Goal: Contribute content: Contribute content

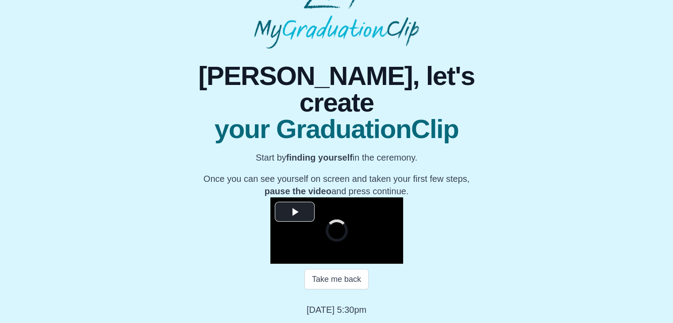
scroll to position [127, 0]
click at [295, 212] on span "Video Player" at bounding box center [295, 212] width 0 height 0
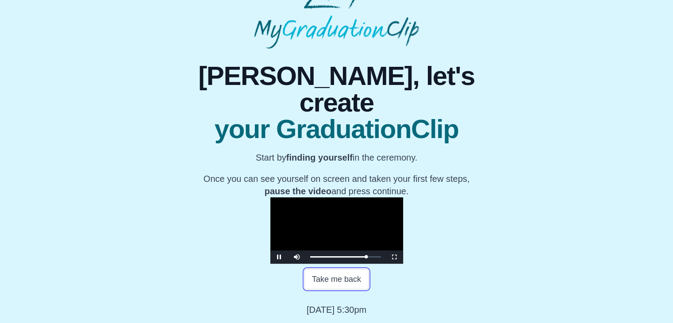
click at [321, 287] on button "Take me back" at bounding box center [337, 279] width 64 height 20
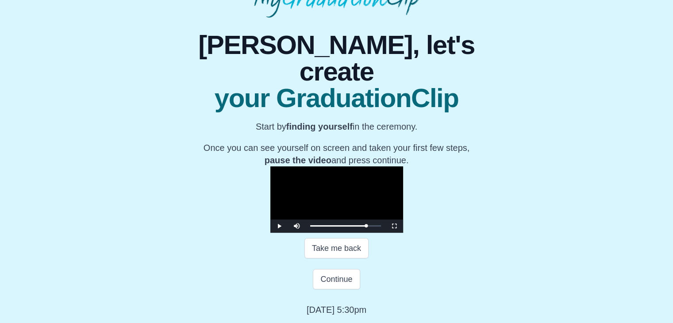
click at [322, 166] on video "Video Player" at bounding box center [337, 199] width 133 height 66
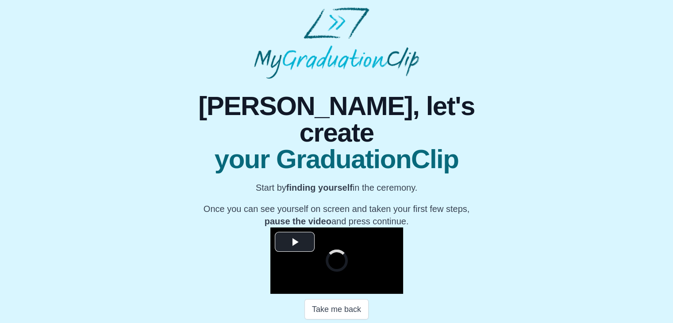
scroll to position [135, 0]
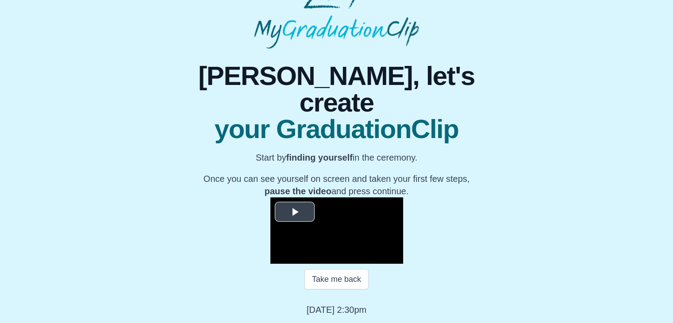
click at [295, 212] on span "Video Player" at bounding box center [295, 212] width 0 height 0
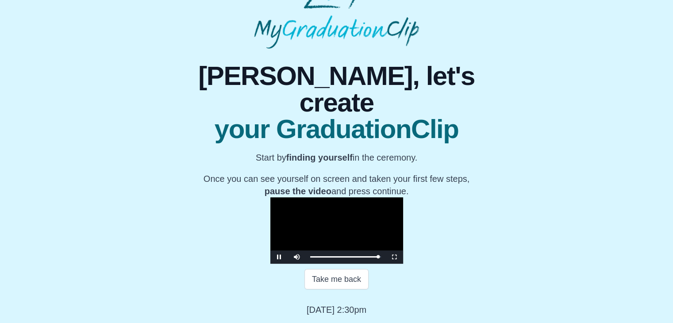
click at [328, 197] on video "Video Player" at bounding box center [337, 230] width 133 height 66
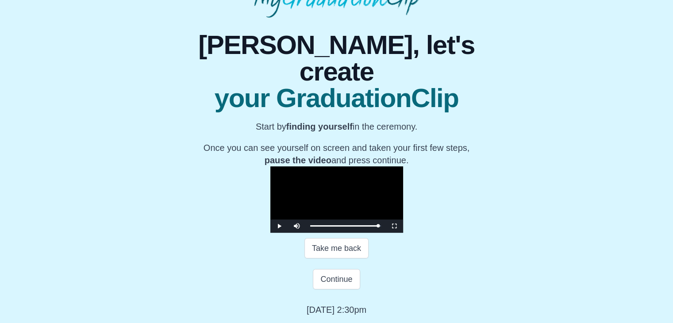
scroll to position [177, 0]
click at [340, 290] on button "Continue" at bounding box center [336, 279] width 47 height 20
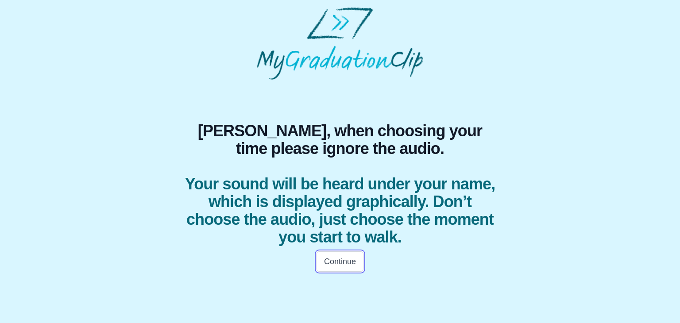
click at [347, 256] on button "Continue" at bounding box center [340, 261] width 47 height 20
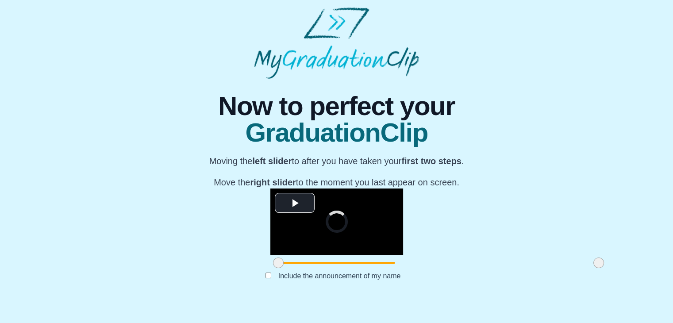
scroll to position [105, 0]
drag, startPoint x: 178, startPoint y: 280, endPoint x: 262, endPoint y: 280, distance: 84.6
click at [358, 268] on span at bounding box center [363, 263] width 11 height 11
drag, startPoint x: 497, startPoint y: 278, endPoint x: 402, endPoint y: 278, distance: 94.7
click at [499, 268] on span at bounding box center [504, 263] width 11 height 11
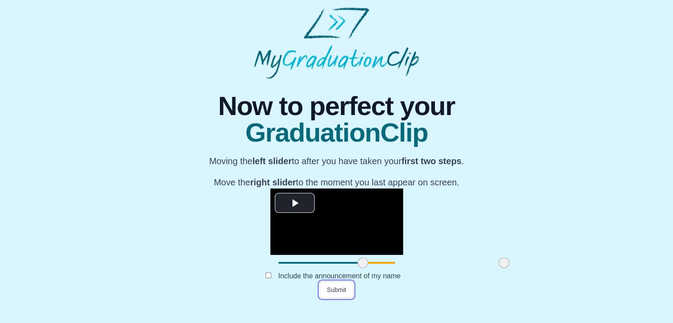
click at [336, 298] on button "Submit" at bounding box center [337, 290] width 35 height 17
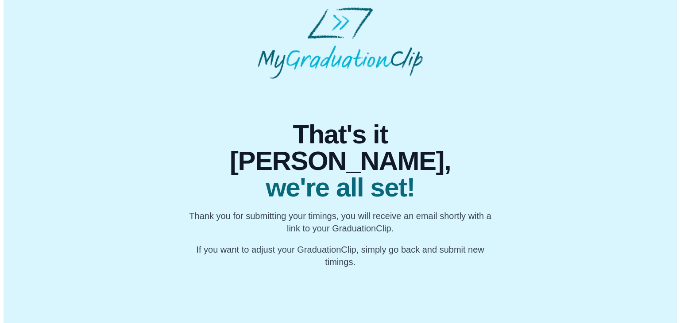
scroll to position [0, 0]
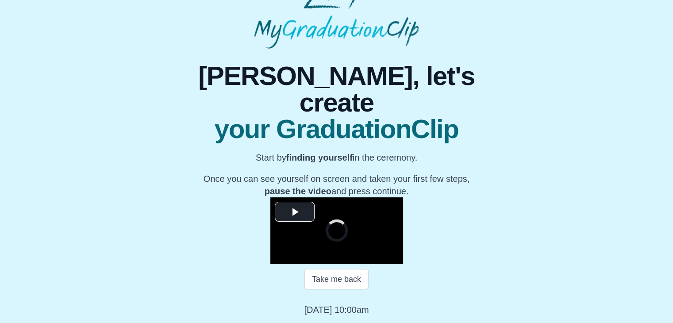
scroll to position [115, 0]
click at [295, 212] on span "Video Player" at bounding box center [295, 212] width 0 height 0
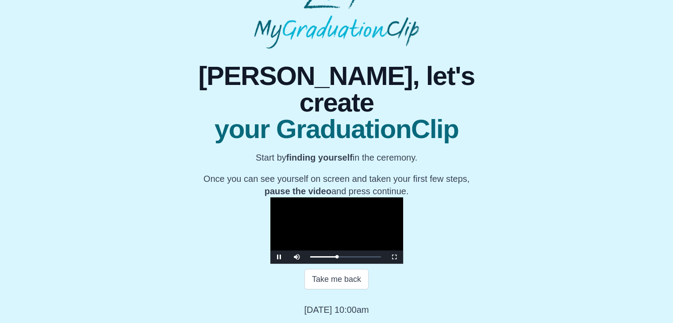
click at [271, 197] on video "Video Player" at bounding box center [337, 230] width 133 height 66
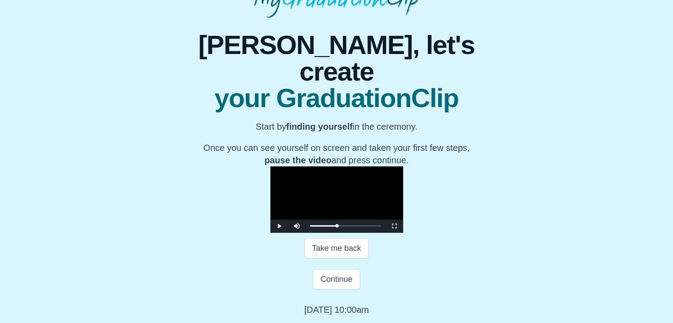
scroll to position [116, 0]
click at [333, 290] on button "Continue" at bounding box center [336, 279] width 47 height 20
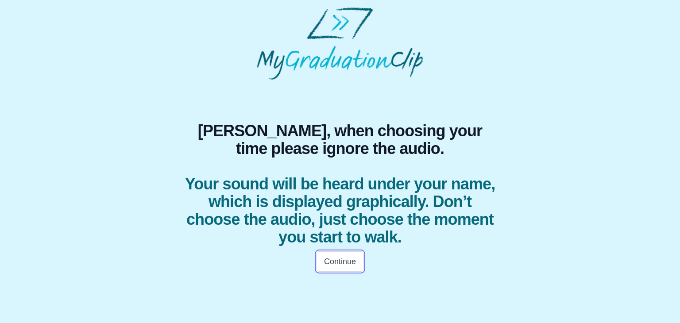
click at [346, 263] on button "Continue" at bounding box center [340, 261] width 47 height 20
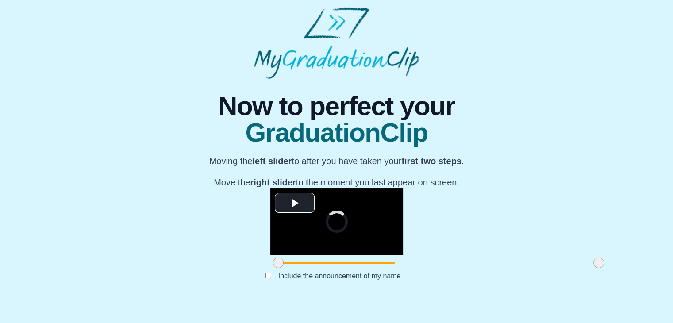
scroll to position [97, 0]
drag, startPoint x: 174, startPoint y: 290, endPoint x: 260, endPoint y: 291, distance: 86.3
click at [360, 268] on span at bounding box center [365, 263] width 11 height 11
drag, startPoint x: 493, startPoint y: 287, endPoint x: 409, endPoint y: 286, distance: 84.1
click at [510, 268] on span at bounding box center [515, 263] width 11 height 11
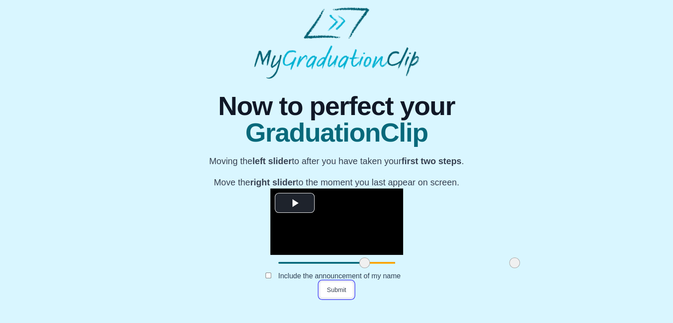
click at [340, 298] on button "Submit" at bounding box center [337, 290] width 35 height 17
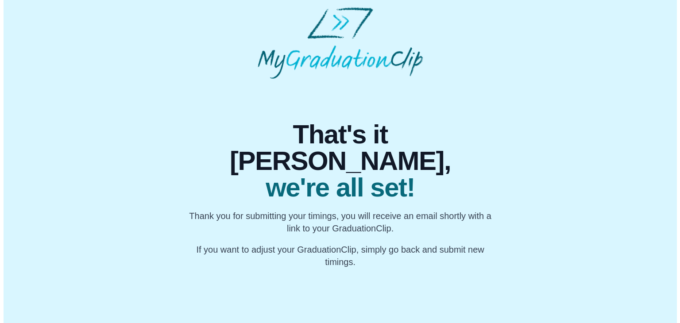
scroll to position [0, 0]
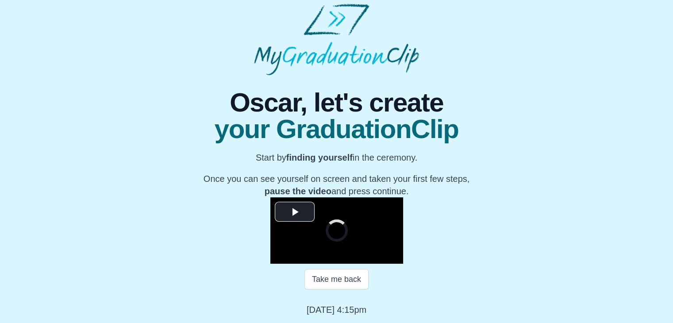
scroll to position [111, 0]
click at [295, 212] on span "Video Player" at bounding box center [295, 212] width 0 height 0
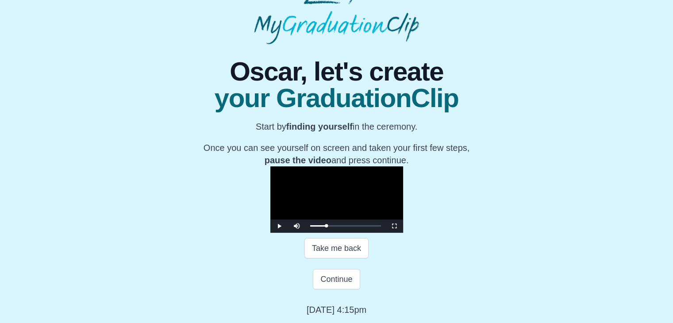
click at [271, 177] on video "Video Player" at bounding box center [337, 199] width 133 height 66
click at [334, 282] on button "Continue" at bounding box center [336, 279] width 47 height 20
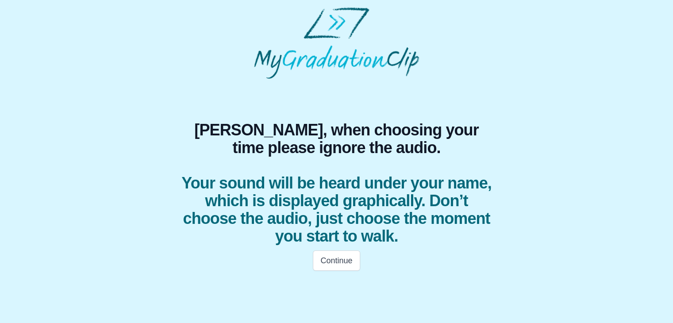
scroll to position [0, 0]
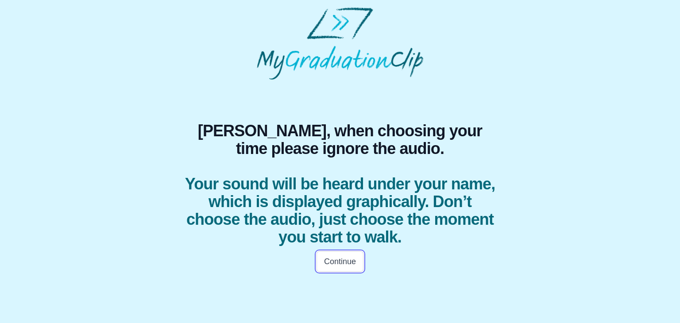
click at [335, 259] on button "Continue" at bounding box center [340, 261] width 47 height 20
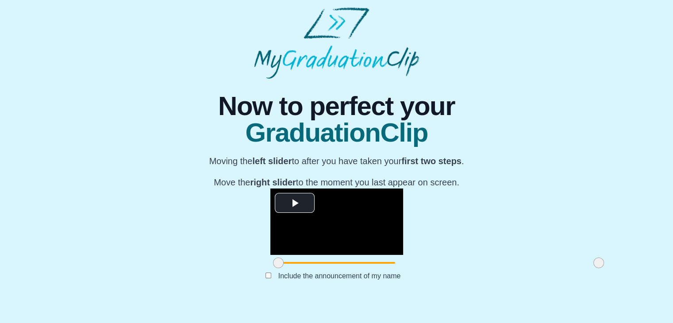
scroll to position [99, 0]
drag, startPoint x: 178, startPoint y: 284, endPoint x: 270, endPoint y: 290, distance: 91.9
click at [365, 268] on span at bounding box center [370, 263] width 11 height 11
drag, startPoint x: 494, startPoint y: 285, endPoint x: 360, endPoint y: 287, distance: 134.6
click at [459, 268] on span at bounding box center [464, 263] width 11 height 11
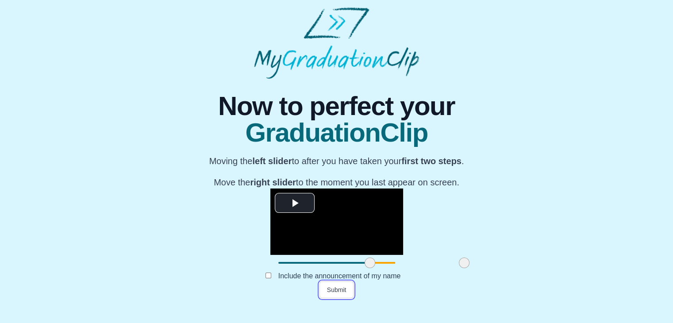
click at [340, 298] on button "Submit" at bounding box center [337, 290] width 35 height 17
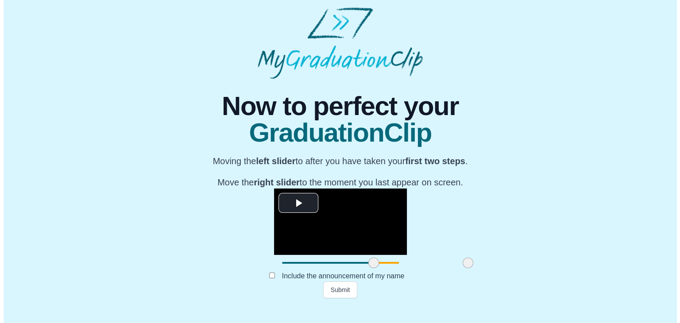
scroll to position [0, 0]
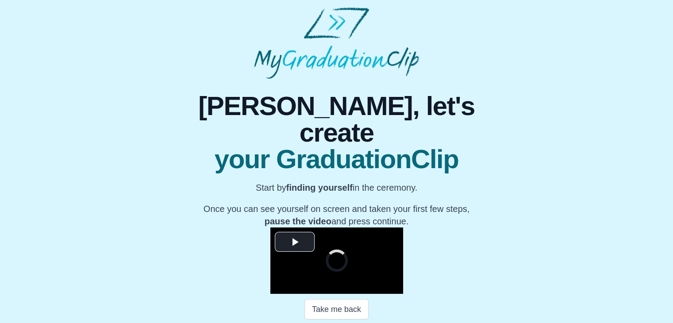
scroll to position [127, 0]
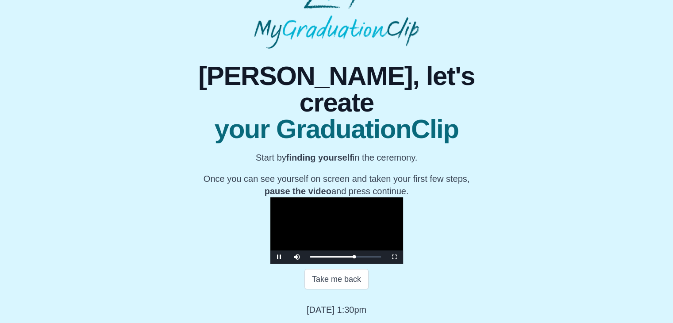
click at [271, 197] on video "Video Player" at bounding box center [337, 230] width 133 height 66
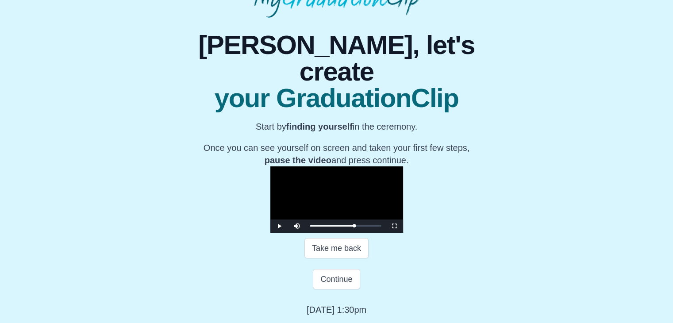
click at [277, 186] on video "Video Player" at bounding box center [337, 199] width 133 height 66
click at [327, 290] on button "Continue" at bounding box center [336, 279] width 47 height 20
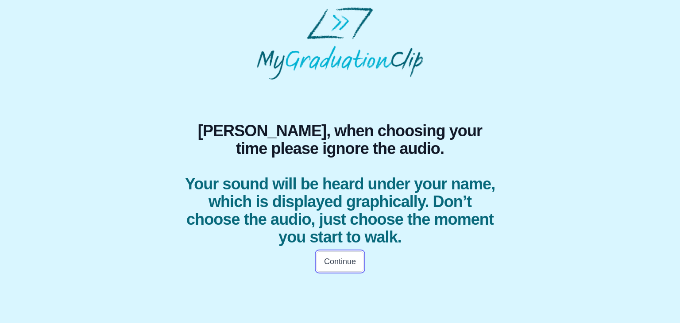
click at [347, 264] on button "Continue" at bounding box center [340, 261] width 47 height 20
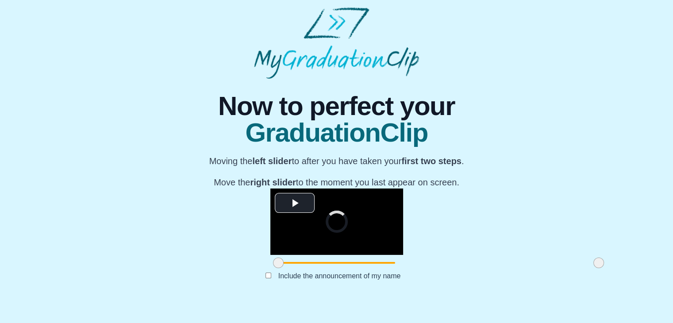
scroll to position [97, 0]
drag, startPoint x: 173, startPoint y: 291, endPoint x: 258, endPoint y: 291, distance: 84.6
click at [358, 268] on span at bounding box center [363, 263] width 11 height 11
drag, startPoint x: 496, startPoint y: 287, endPoint x: 384, endPoint y: 278, distance: 111.9
click at [384, 271] on div "**********" at bounding box center [337, 230] width 133 height 82
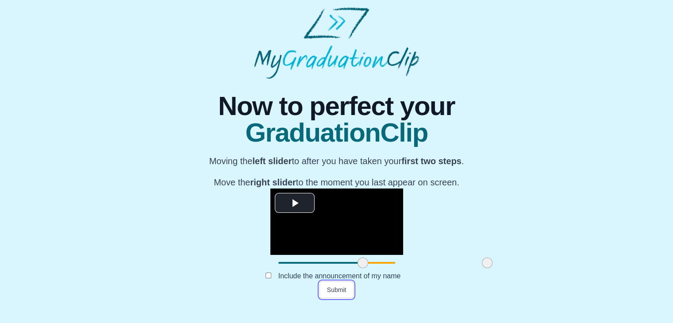
click at [331, 298] on button "Submit" at bounding box center [337, 290] width 35 height 17
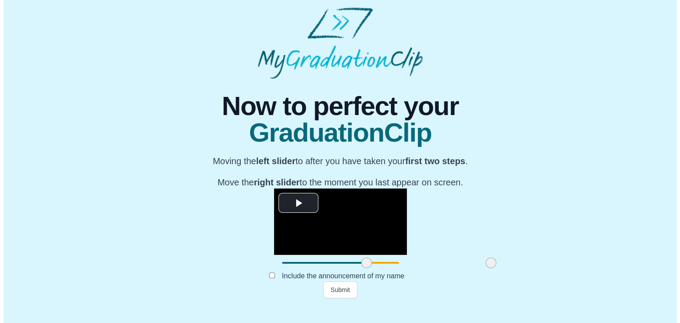
scroll to position [0, 0]
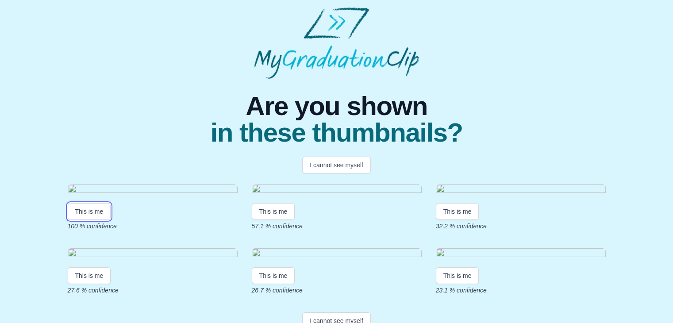
click at [106, 220] on button "This is me" at bounding box center [89, 211] width 43 height 17
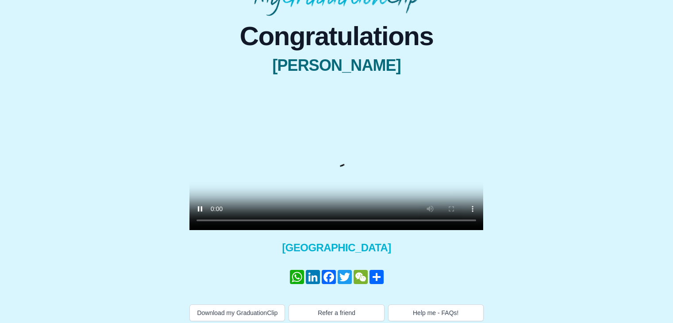
scroll to position [98, 0]
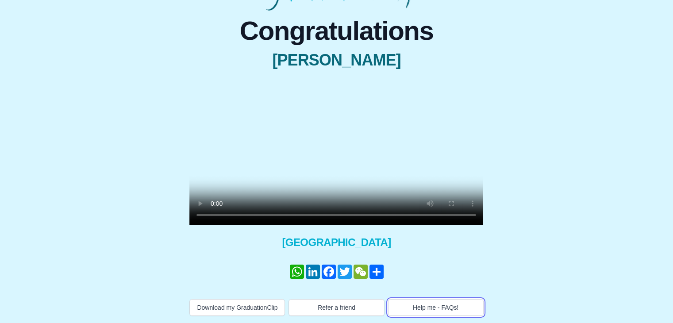
click at [440, 304] on button "Help me - FAQs!" at bounding box center [436, 307] width 96 height 17
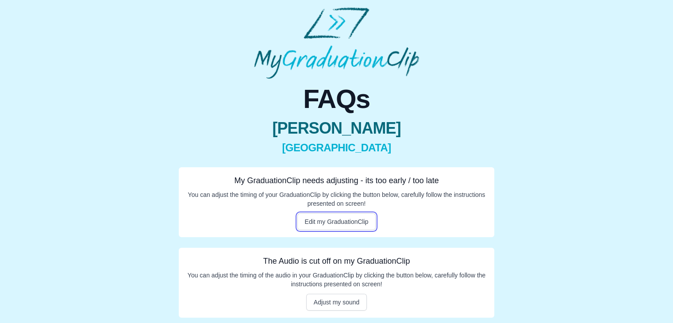
click at [319, 221] on button "Edit my GraduationClip" at bounding box center [337, 221] width 79 height 17
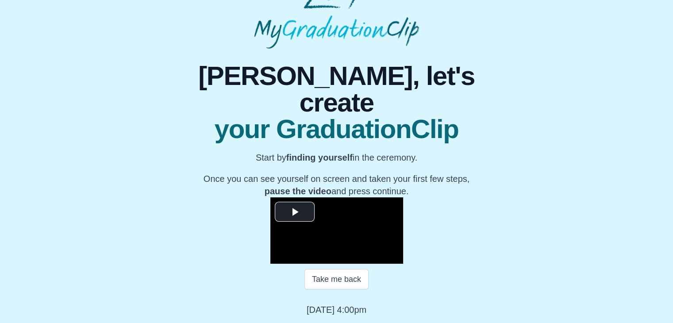
scroll to position [127, 0]
click at [332, 280] on button "Take me back" at bounding box center [337, 279] width 64 height 20
click at [331, 286] on button "Take me back" at bounding box center [337, 279] width 64 height 20
click at [295, 212] on span "Video Player" at bounding box center [295, 212] width 0 height 0
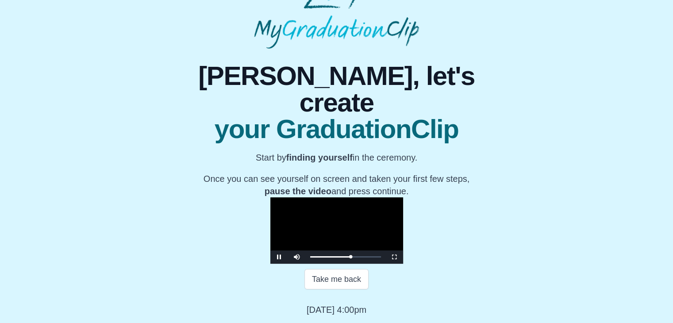
click at [351, 258] on div "0:45:45 Progress : 0%" at bounding box center [330, 256] width 41 height 1
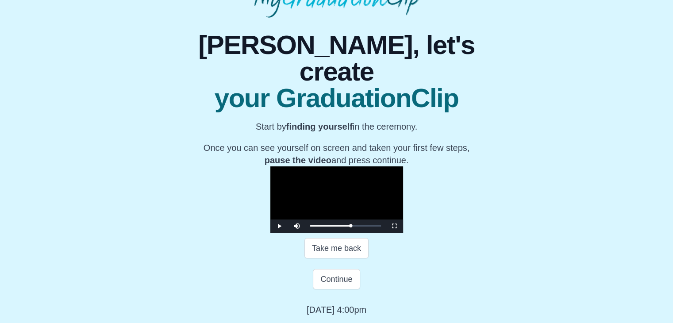
click at [347, 196] on video "Video Player" at bounding box center [337, 199] width 133 height 66
click at [338, 290] on button "Continue" at bounding box center [336, 279] width 47 height 20
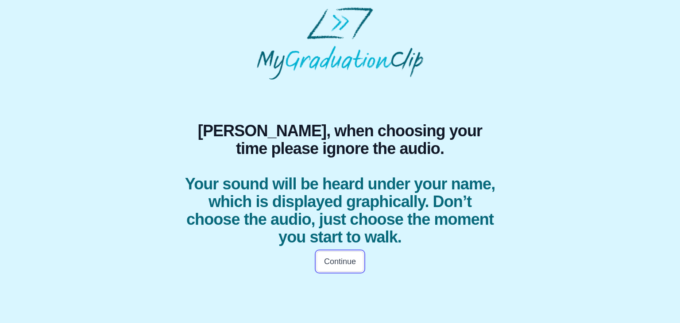
click at [343, 263] on button "Continue" at bounding box center [340, 261] width 47 height 20
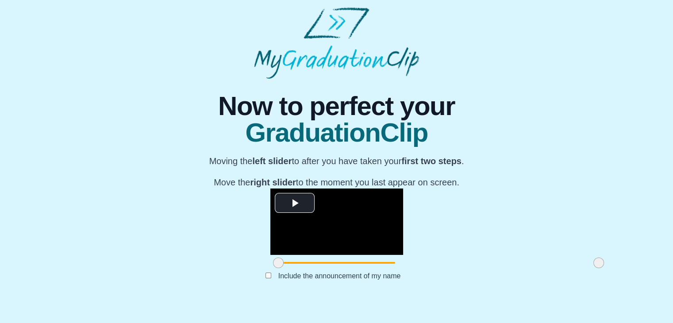
scroll to position [77, 0]
drag, startPoint x: 174, startPoint y: 306, endPoint x: 278, endPoint y: 301, distance: 104.2
click at [375, 271] on div at bounding box center [383, 263] width 16 height 16
drag, startPoint x: 499, startPoint y: 311, endPoint x: 473, endPoint y: 301, distance: 28.2
click at [565, 271] on div at bounding box center [573, 263] width 16 height 16
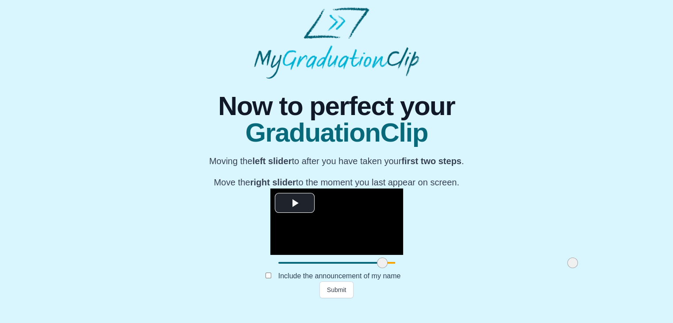
scroll to position [105, 0]
click at [327, 298] on button "Submit" at bounding box center [337, 290] width 35 height 17
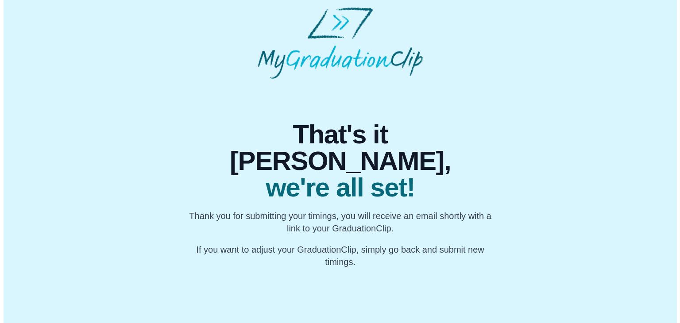
scroll to position [0, 0]
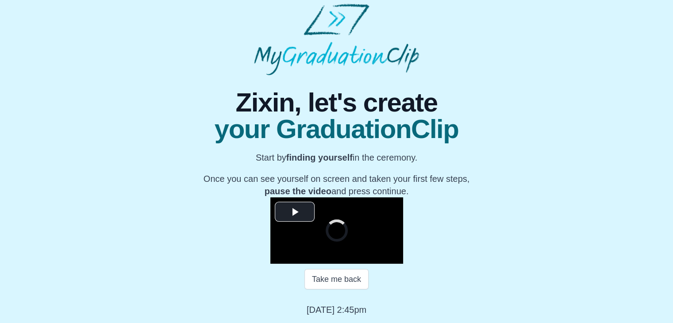
scroll to position [108, 0]
click at [295, 212] on span "Video Player" at bounding box center [295, 212] width 0 height 0
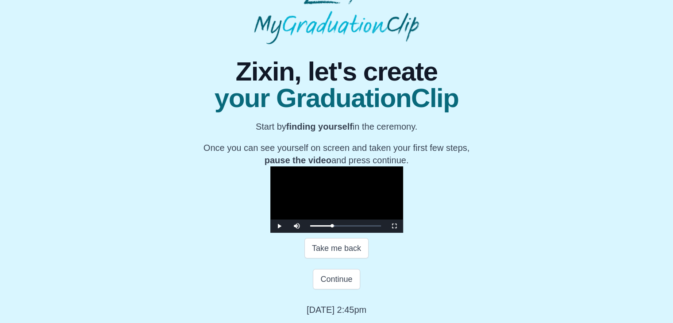
click at [298, 193] on video "Video Player" at bounding box center [337, 199] width 133 height 66
click at [336, 290] on button "Continue" at bounding box center [336, 279] width 47 height 20
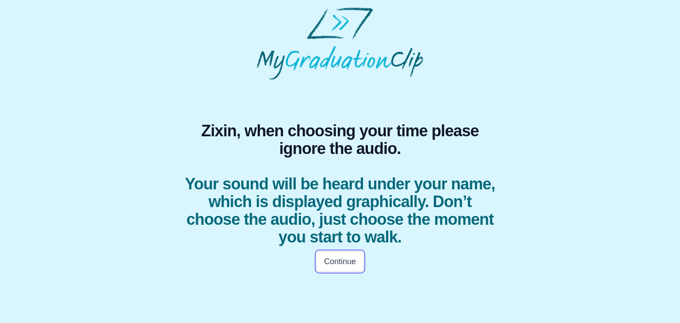
click at [355, 264] on button "Continue" at bounding box center [340, 261] width 47 height 20
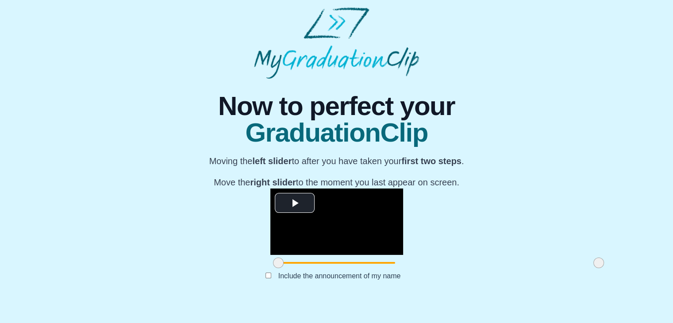
scroll to position [105, 0]
drag, startPoint x: 180, startPoint y: 282, endPoint x: 261, endPoint y: 285, distance: 81.1
click at [346, 271] on div at bounding box center [354, 263] width 16 height 16
drag, startPoint x: 271, startPoint y: 286, endPoint x: 276, endPoint y: 286, distance: 5.8
click at [276, 271] on div at bounding box center [337, 263] width 133 height 16
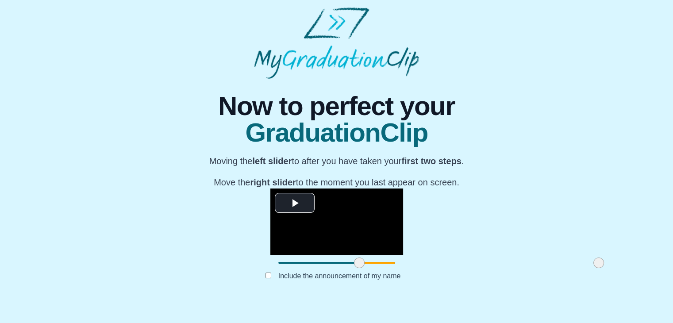
click at [352, 271] on div at bounding box center [360, 263] width 16 height 16
drag, startPoint x: 254, startPoint y: 281, endPoint x: 274, endPoint y: 281, distance: 19.9
click at [374, 268] on span at bounding box center [379, 263] width 11 height 11
drag, startPoint x: 498, startPoint y: 284, endPoint x: 436, endPoint y: 294, distance: 62.7
click at [436, 294] on div "**********" at bounding box center [336, 189] width 337 height 220
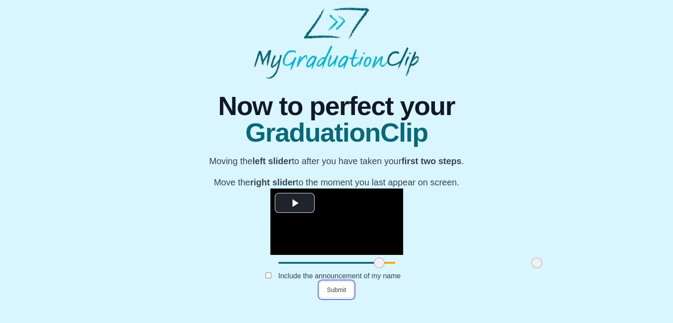
click at [346, 298] on button "Submit" at bounding box center [337, 290] width 35 height 17
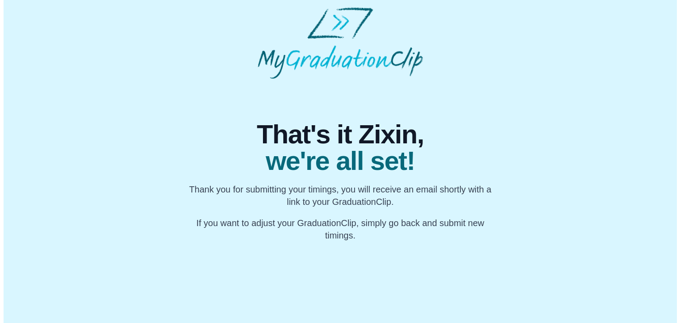
scroll to position [0, 0]
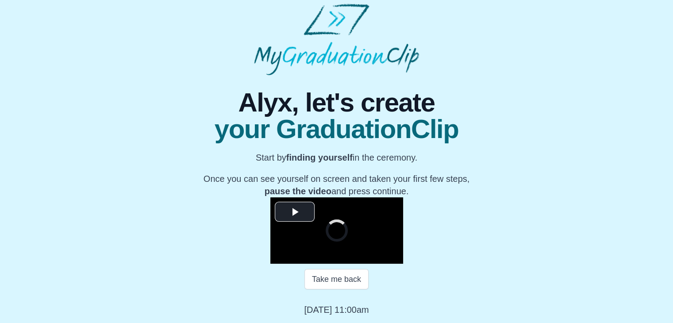
scroll to position [119, 0]
click at [295, 212] on span "Video Player" at bounding box center [295, 212] width 0 height 0
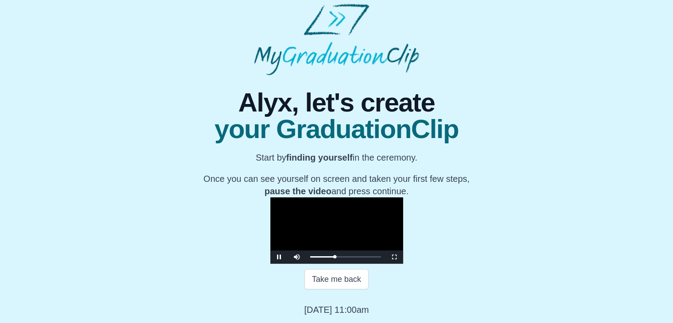
click at [322, 197] on video "Video Player" at bounding box center [337, 230] width 133 height 66
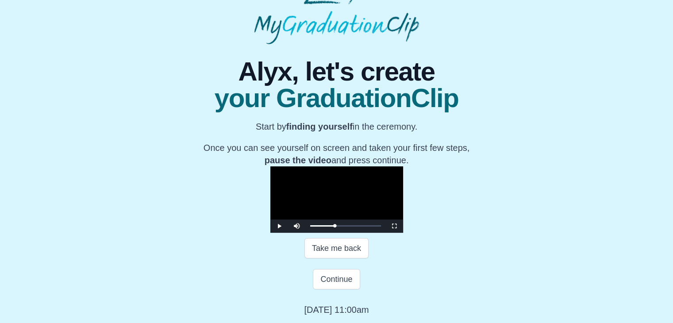
scroll to position [158, 0]
click at [338, 282] on button "Continue" at bounding box center [336, 279] width 47 height 20
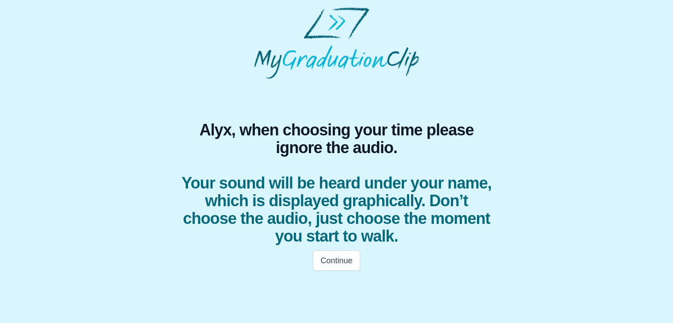
scroll to position [0, 0]
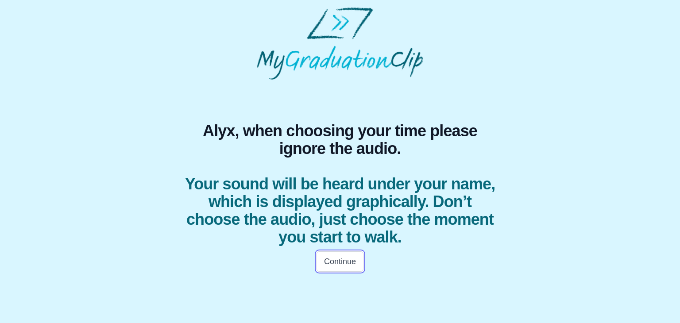
click at [332, 264] on button "Continue" at bounding box center [340, 261] width 47 height 20
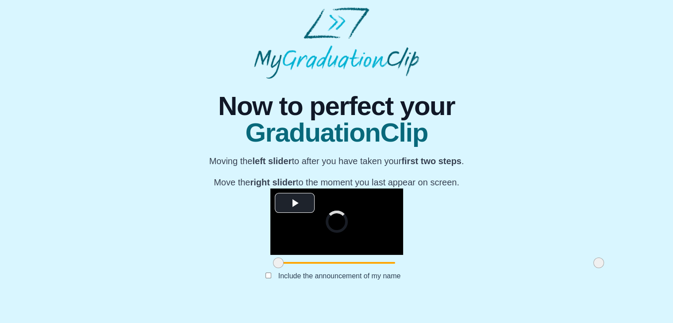
scroll to position [105, 0]
drag, startPoint x: 174, startPoint y: 279, endPoint x: 280, endPoint y: 275, distance: 106.8
click at [377, 271] on div at bounding box center [385, 263] width 16 height 16
drag, startPoint x: 283, startPoint y: 282, endPoint x: 278, endPoint y: 283, distance: 5.4
click at [375, 268] on span at bounding box center [380, 263] width 11 height 11
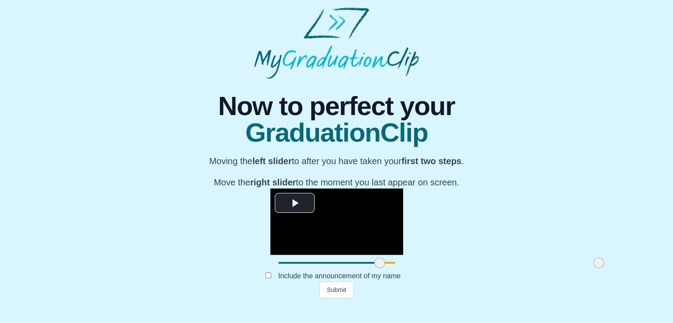
click at [594, 268] on span at bounding box center [599, 263] width 11 height 11
drag, startPoint x: 496, startPoint y: 278, endPoint x: 411, endPoint y: 282, distance: 85.1
click at [510, 268] on span at bounding box center [515, 263] width 11 height 11
drag, startPoint x: 411, startPoint y: 284, endPoint x: 405, endPoint y: 285, distance: 5.8
click at [503, 268] on span at bounding box center [508, 263] width 11 height 11
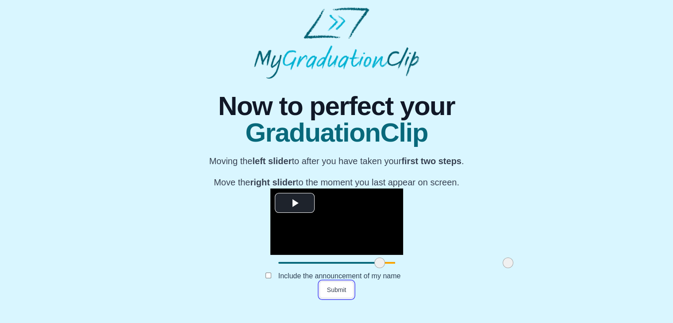
click at [337, 298] on button "Submit" at bounding box center [337, 290] width 35 height 17
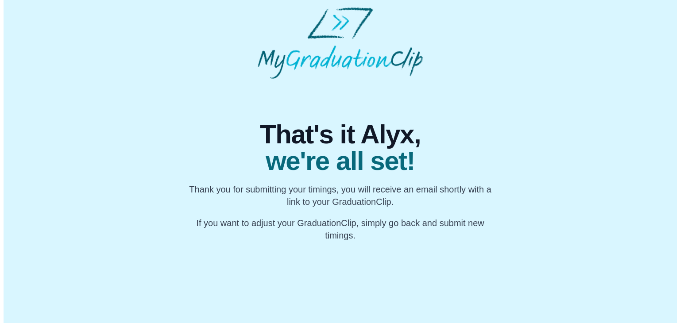
scroll to position [0, 0]
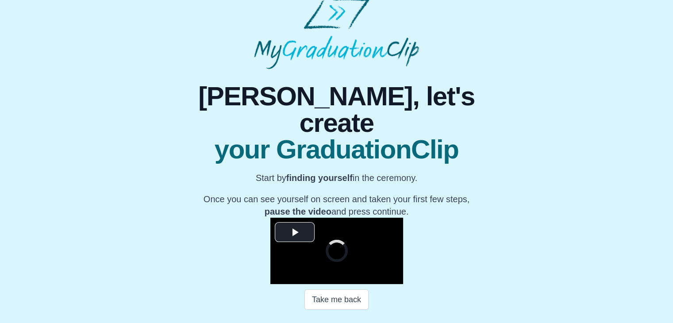
scroll to position [84, 0]
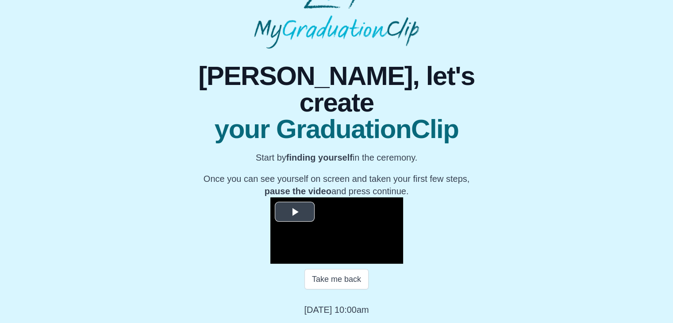
click at [295, 212] on span "Video Player" at bounding box center [295, 212] width 0 height 0
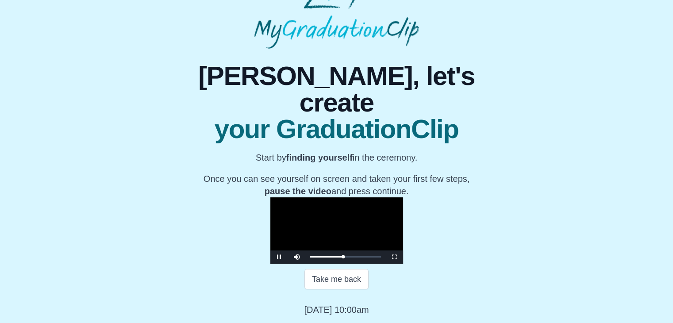
click at [307, 197] on video "Video Player" at bounding box center [337, 230] width 133 height 66
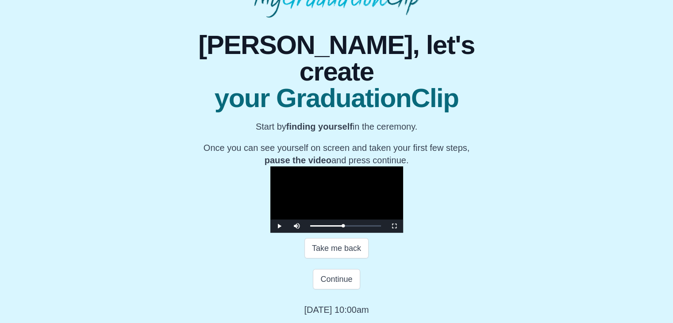
scroll to position [158, 0]
click at [332, 277] on button "Continue" at bounding box center [336, 279] width 47 height 20
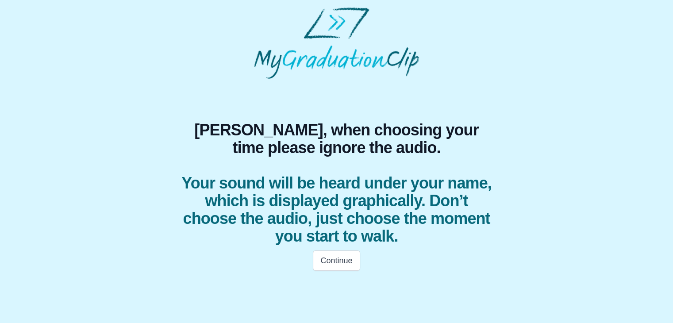
scroll to position [0, 0]
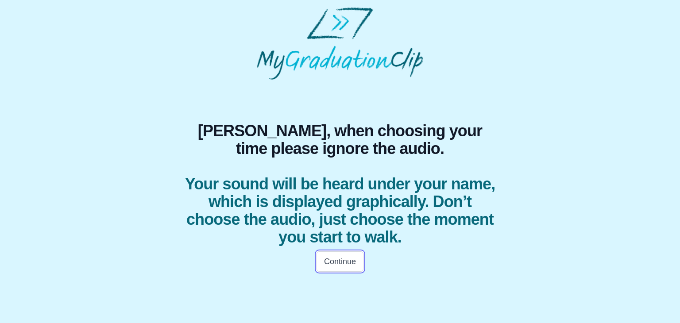
click at [336, 259] on button "Continue" at bounding box center [340, 261] width 47 height 20
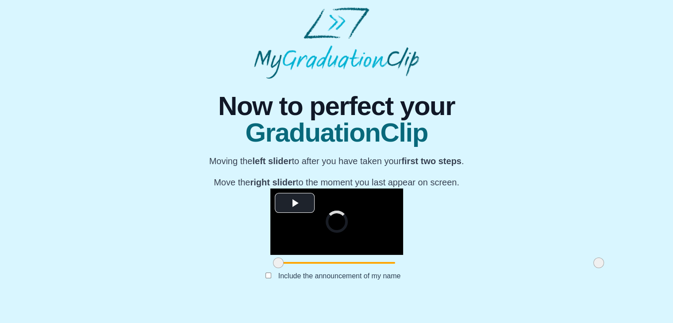
scroll to position [105, 0]
drag, startPoint x: 177, startPoint y: 281, endPoint x: 259, endPoint y: 280, distance: 81.9
click at [355, 268] on span at bounding box center [360, 263] width 11 height 11
drag, startPoint x: 496, startPoint y: 278, endPoint x: 391, endPoint y: 288, distance: 105.0
click at [487, 271] on div at bounding box center [495, 263] width 16 height 16
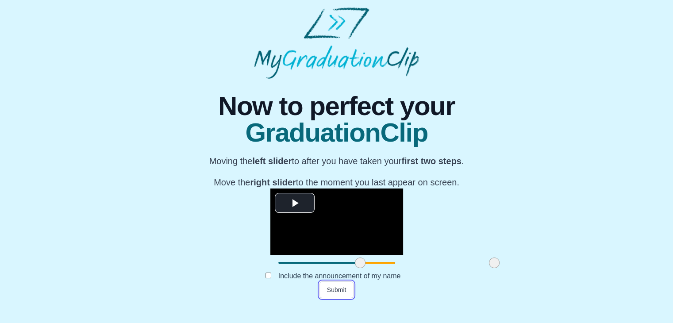
click at [344, 298] on button "Submit" at bounding box center [337, 290] width 35 height 17
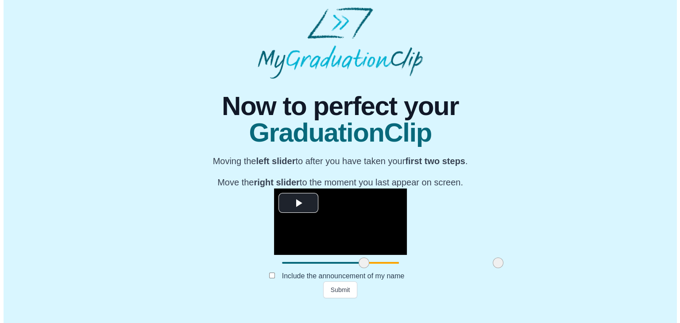
scroll to position [0, 0]
